Goal: Task Accomplishment & Management: Manage account settings

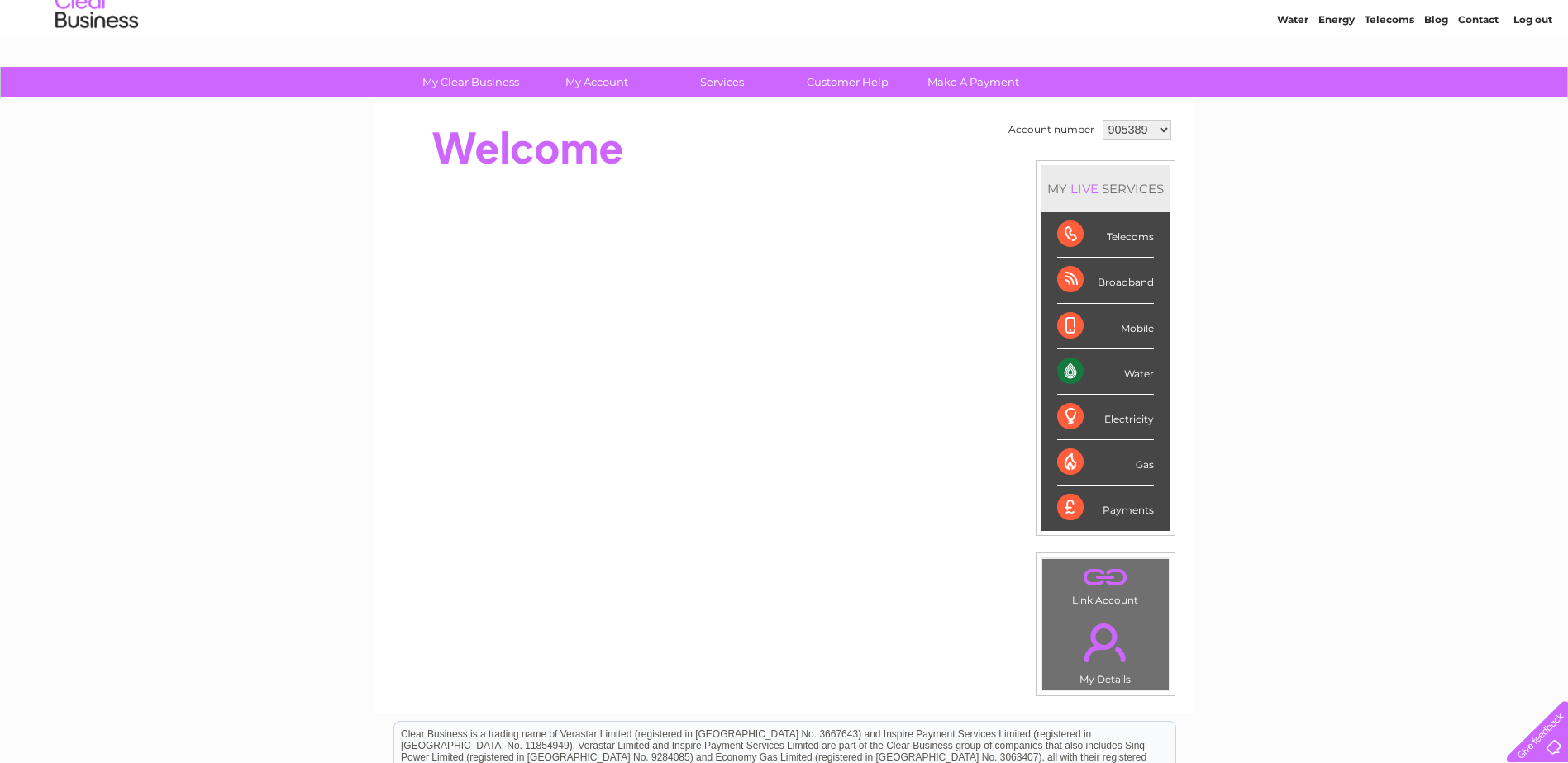
scroll to position [54, 0]
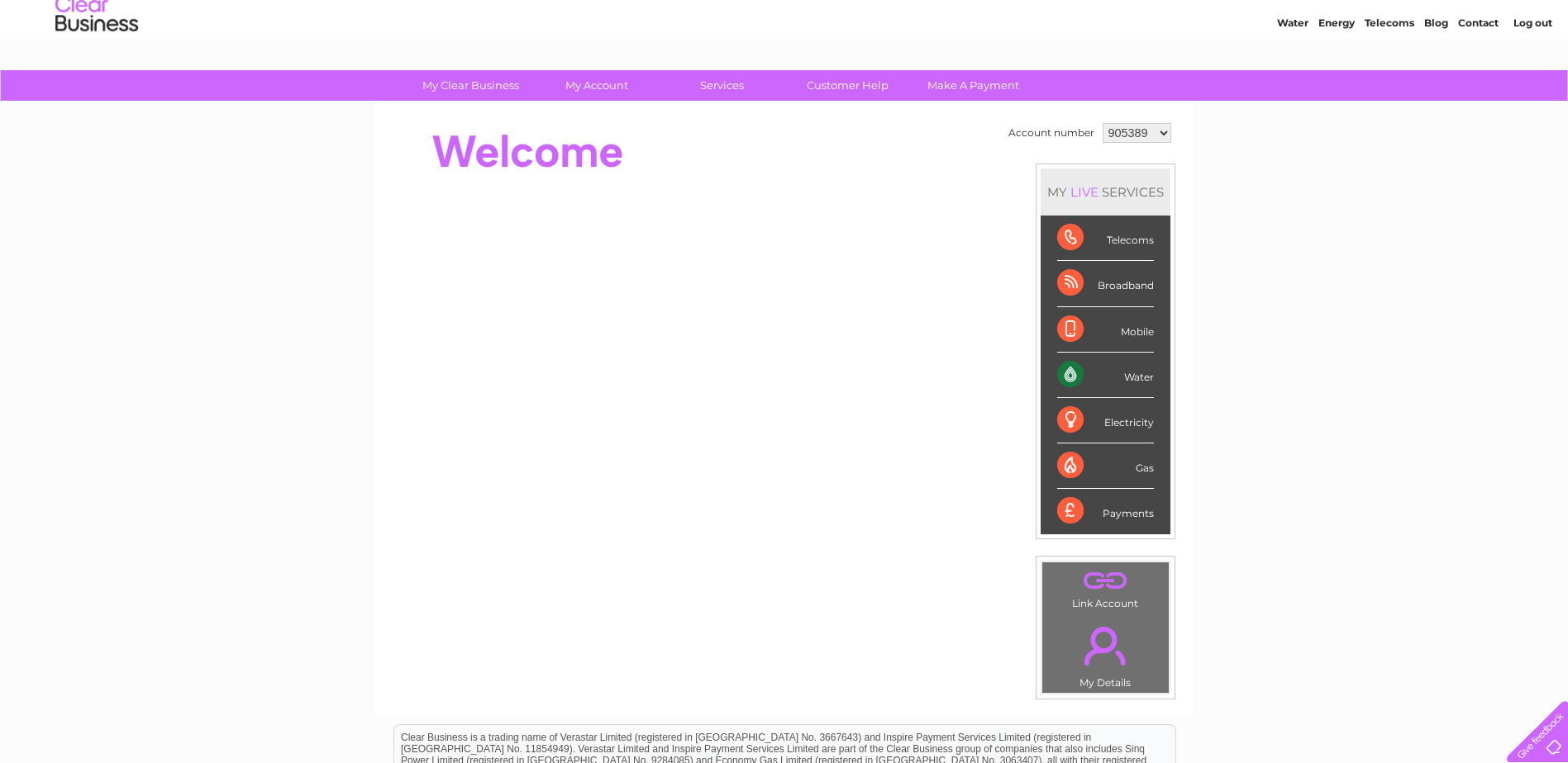
click at [1143, 518] on div "Payments" at bounding box center [1105, 511] width 97 height 45
click at [1062, 511] on div "Payments" at bounding box center [1105, 511] width 97 height 45
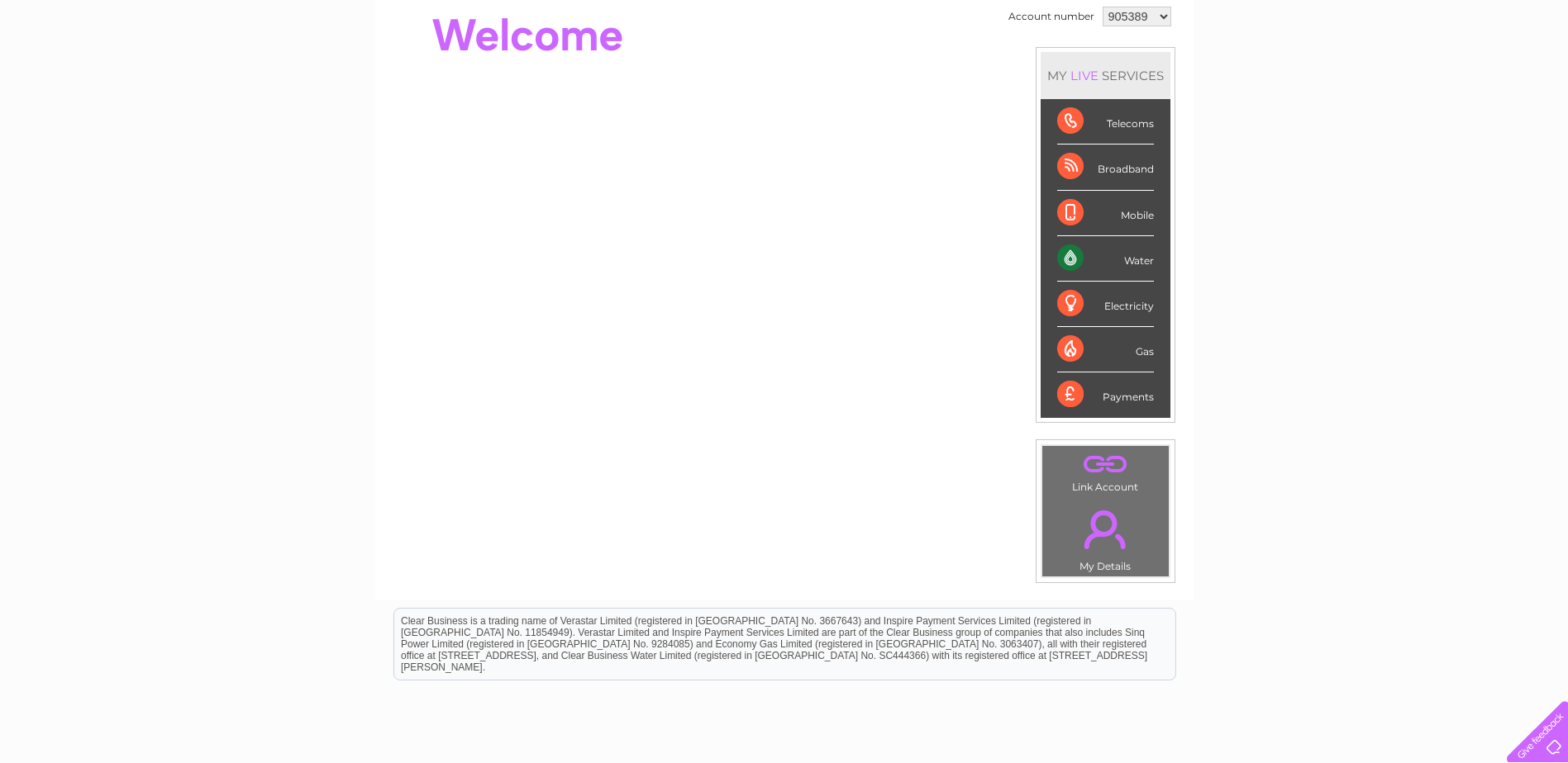
scroll to position [0, 0]
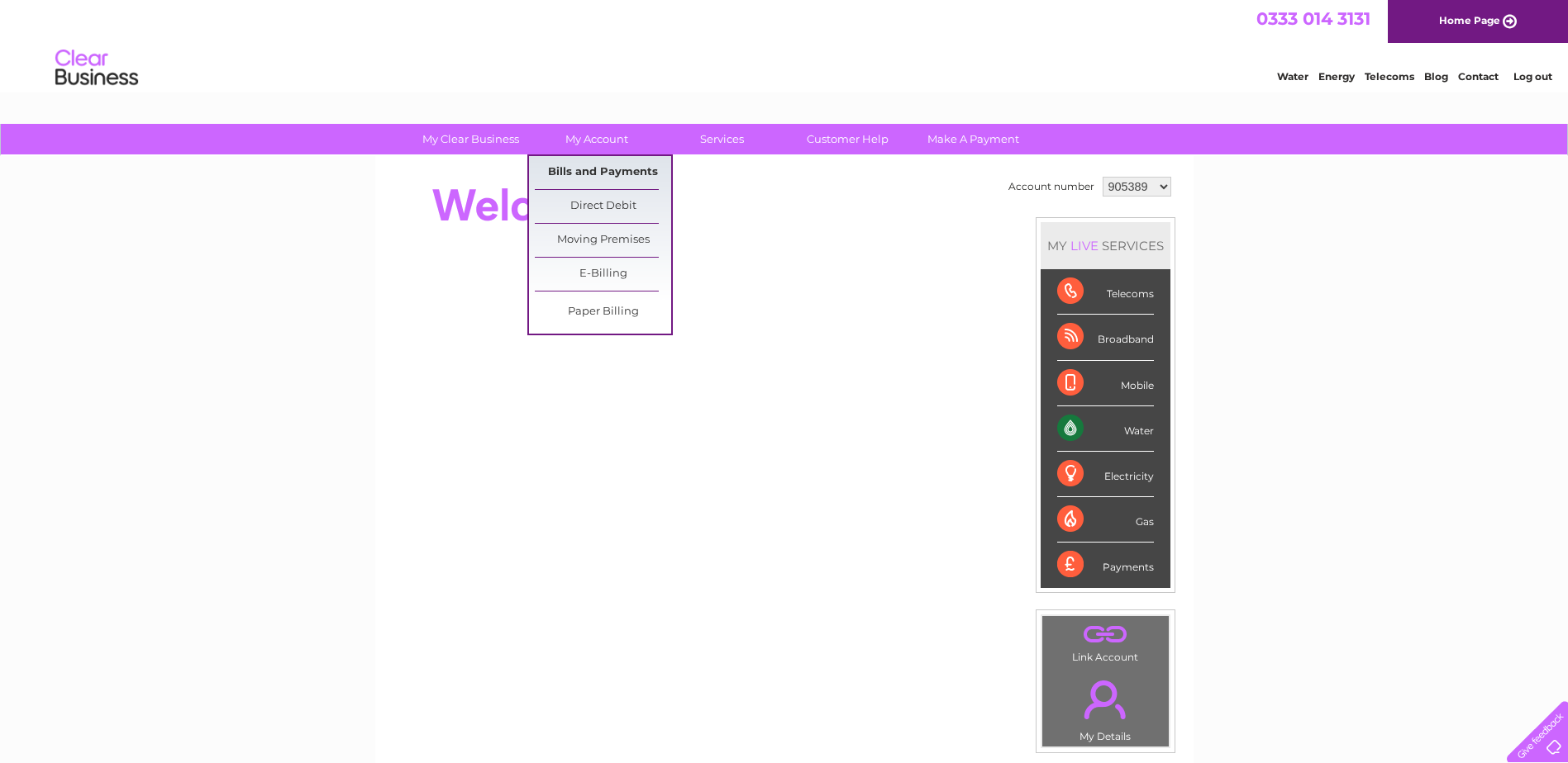
click at [622, 169] on link "Bills and Payments" at bounding box center [603, 172] width 136 height 33
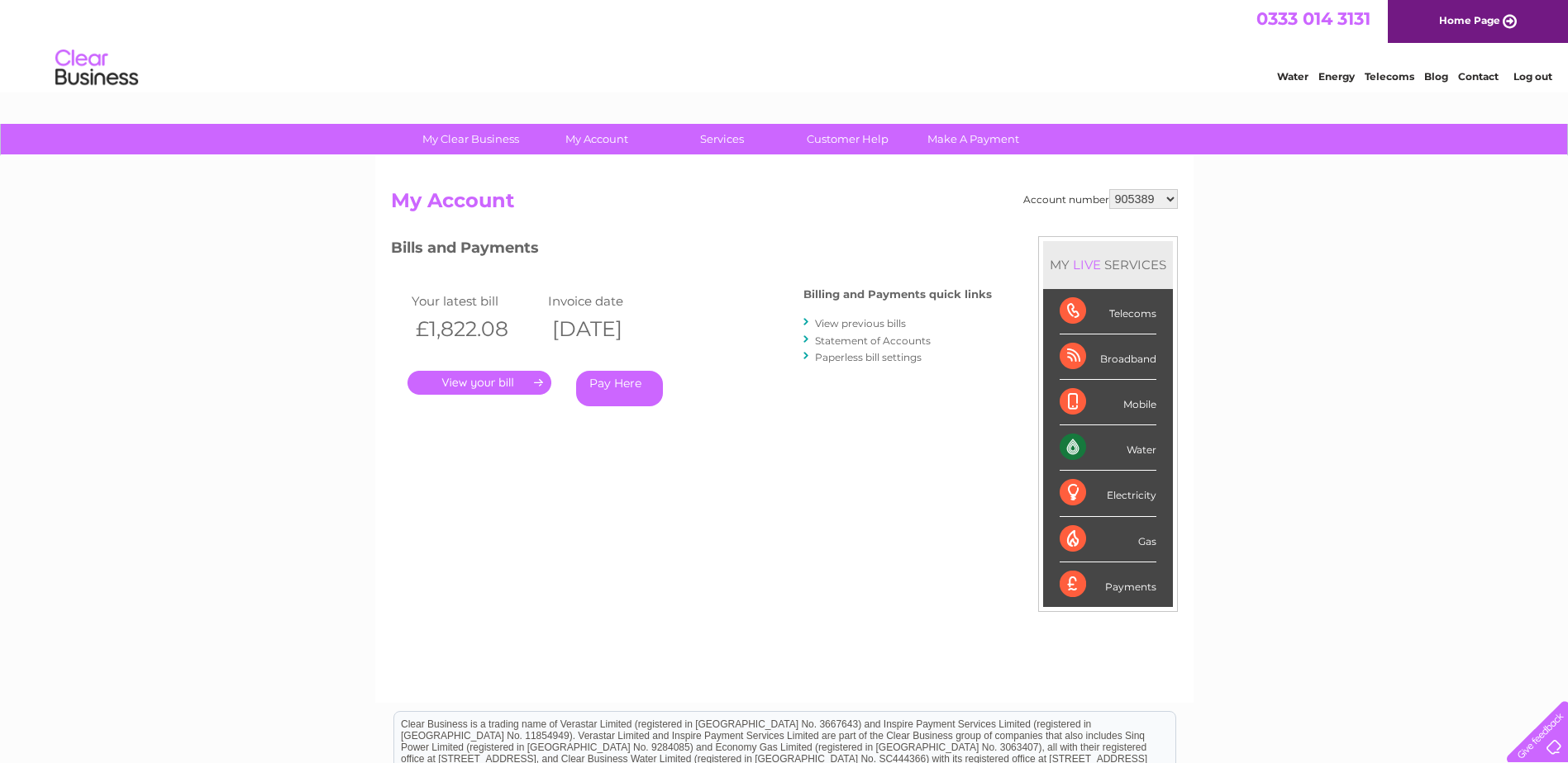
click at [507, 371] on link "." at bounding box center [479, 382] width 144 height 24
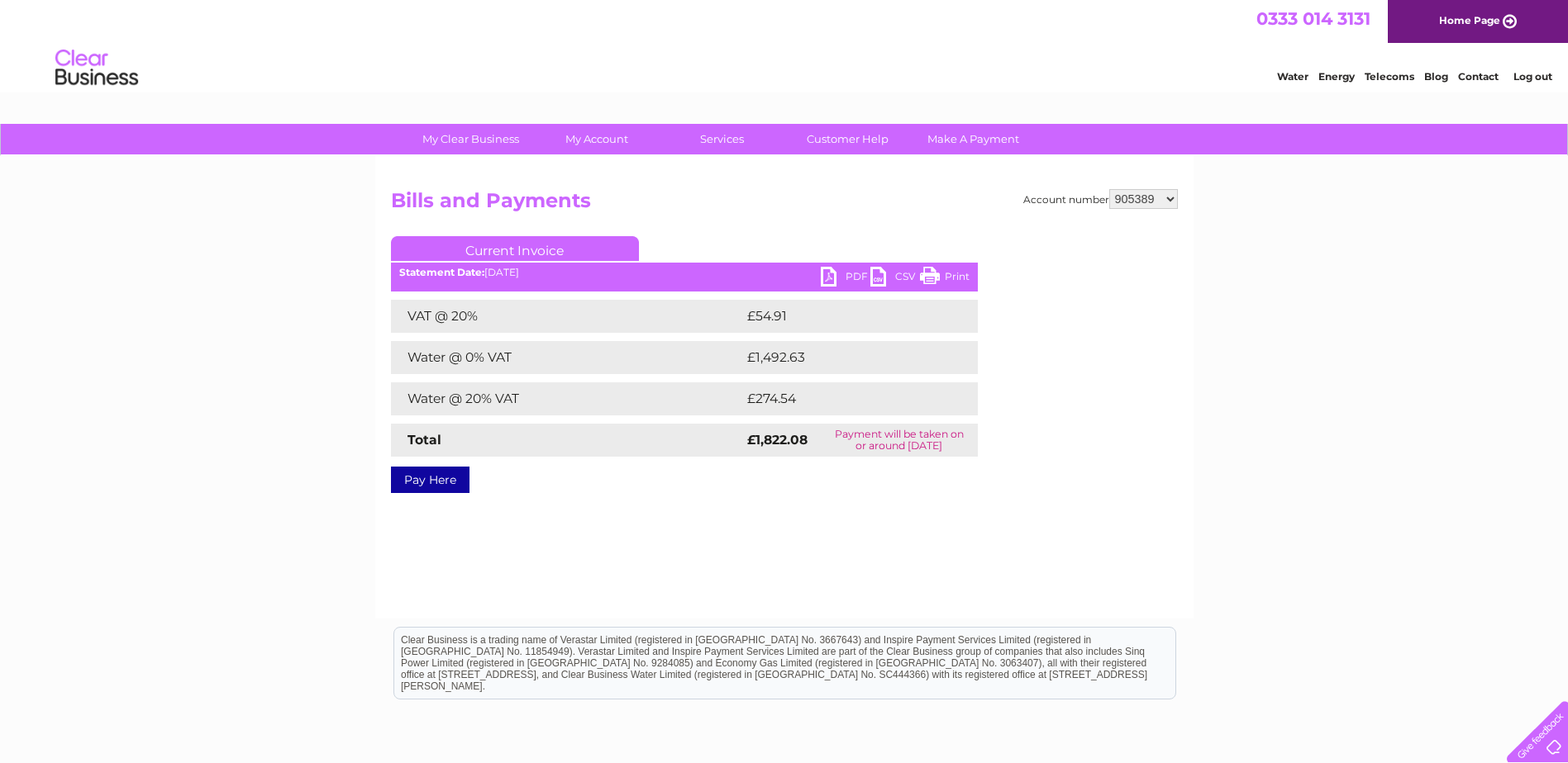
click at [854, 274] on link "PDF" at bounding box center [845, 279] width 50 height 24
